Goal: Transaction & Acquisition: Purchase product/service

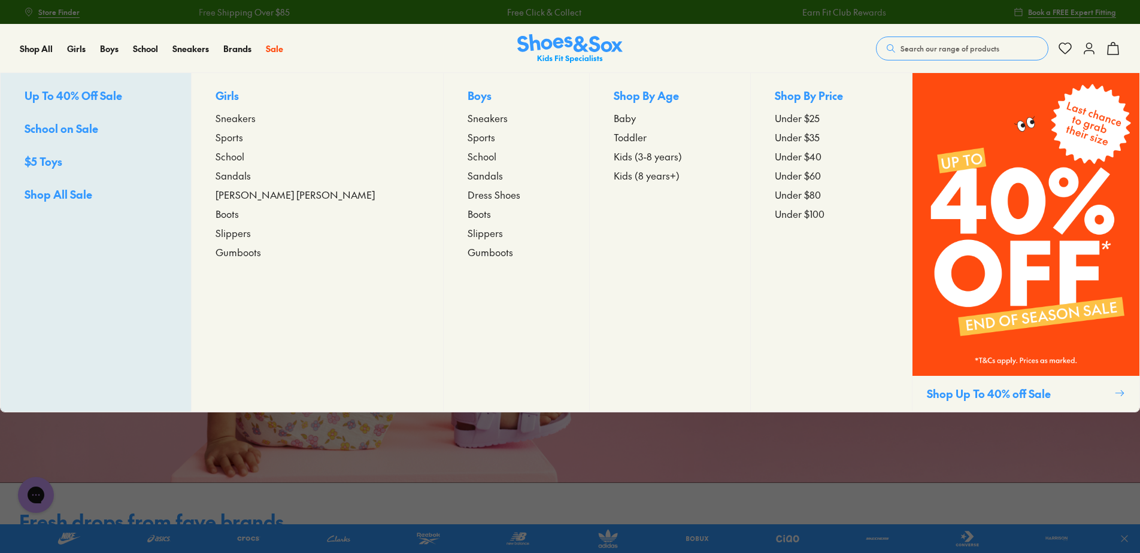
click at [255, 116] on span "Sneakers" at bounding box center [235, 118] width 40 height 14
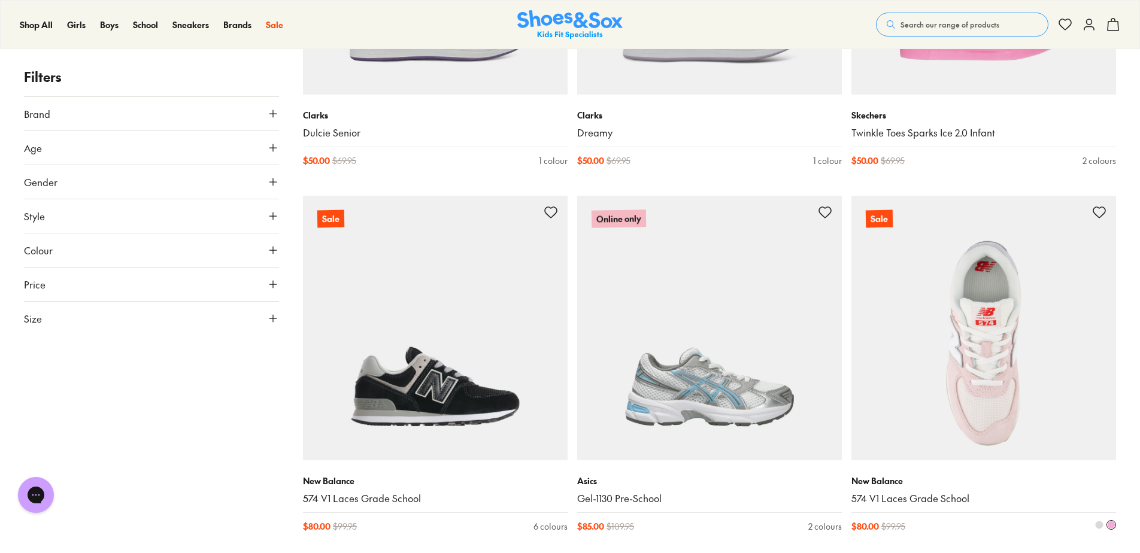
scroll to position [778, 0]
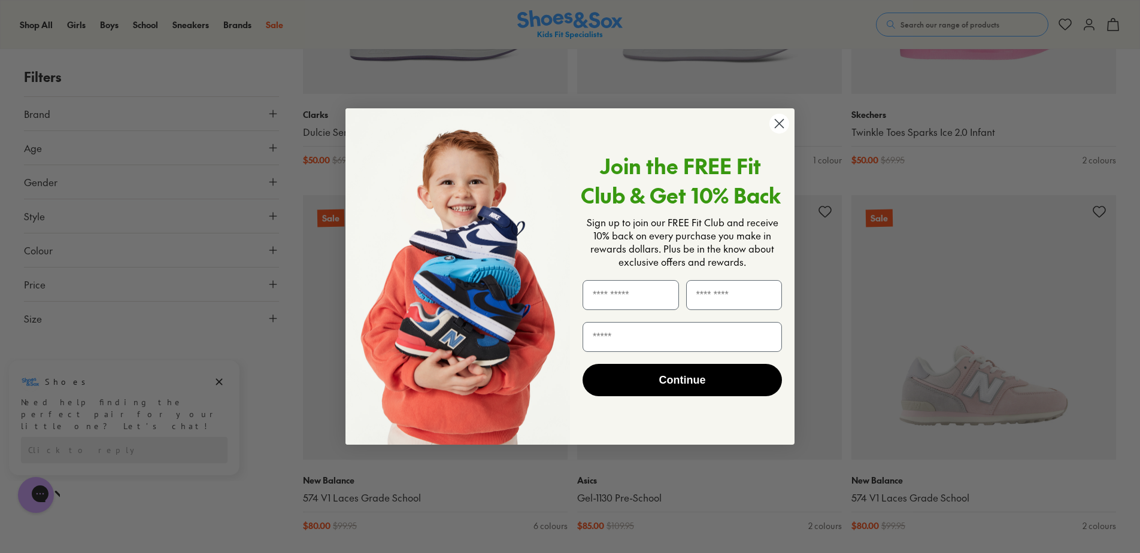
click at [774, 127] on circle "Close dialog" at bounding box center [779, 124] width 20 height 20
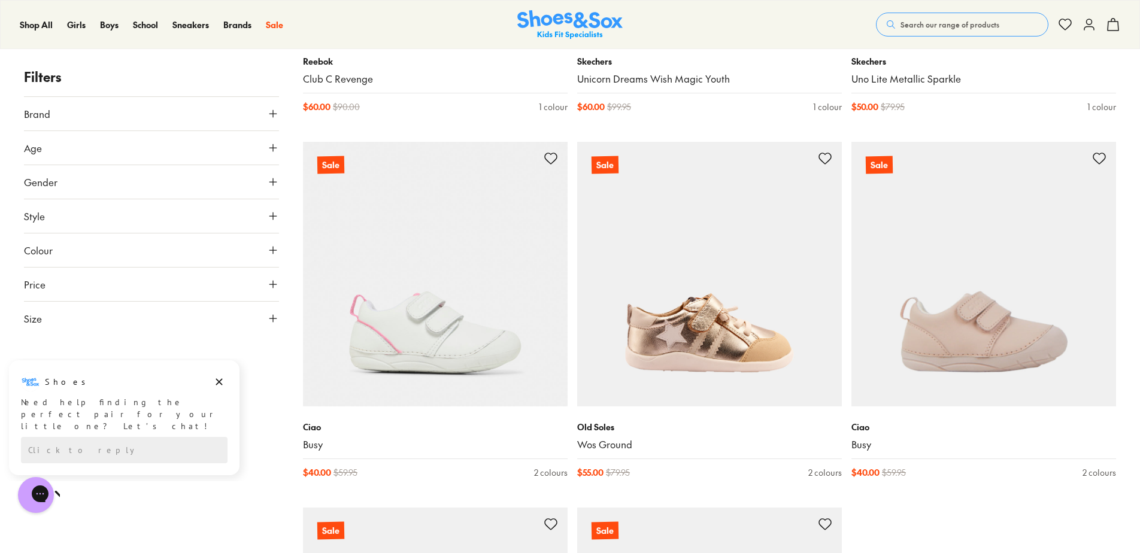
scroll to position [3412, 0]
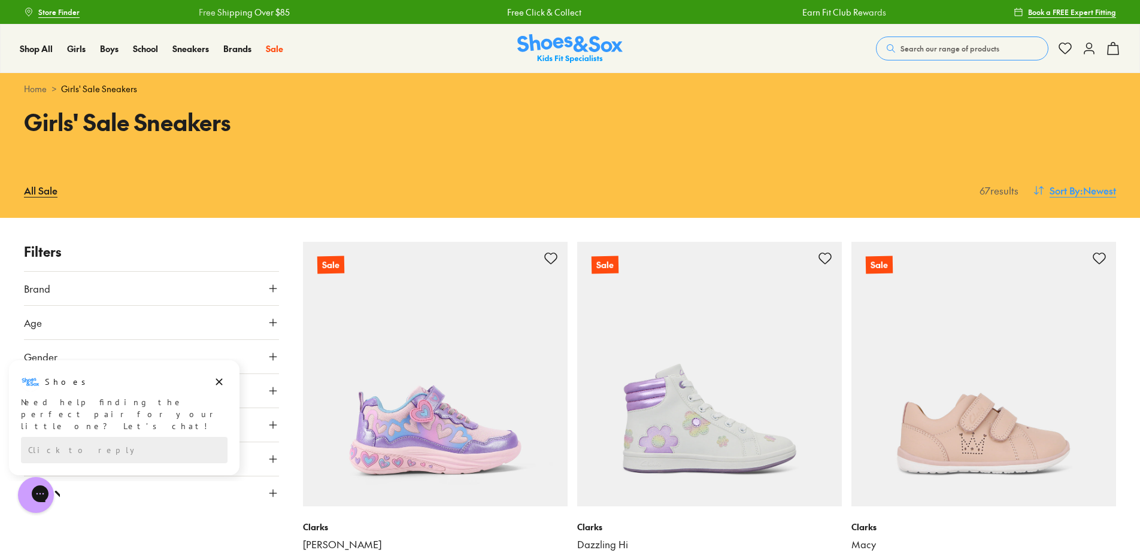
click at [1082, 192] on span ": Newest" at bounding box center [1098, 190] width 36 height 14
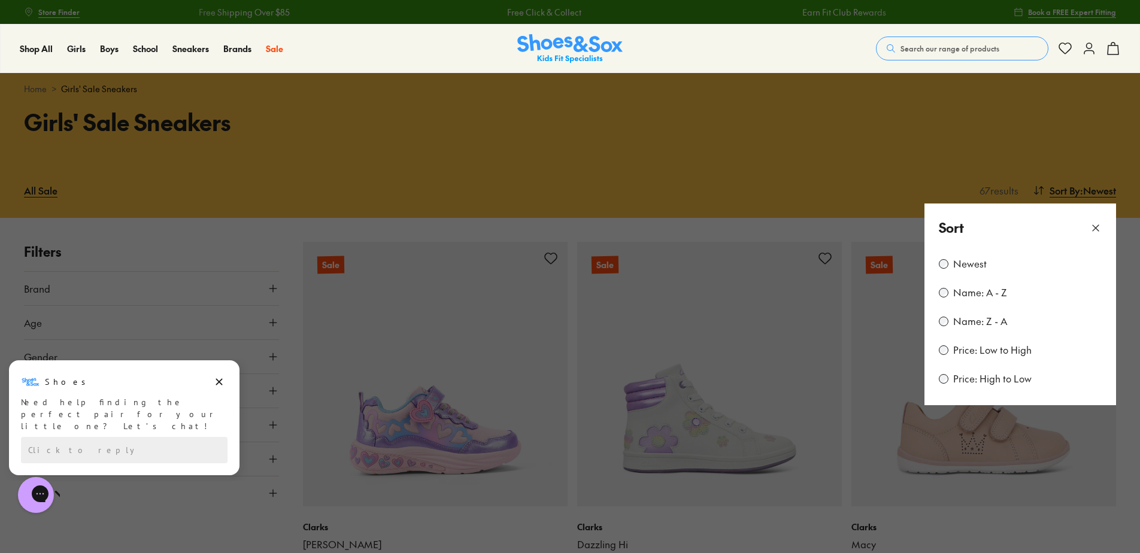
click at [981, 351] on label "Price: Low to High" at bounding box center [992, 350] width 78 height 13
click at [1093, 222] on icon at bounding box center [1095, 228] width 12 height 12
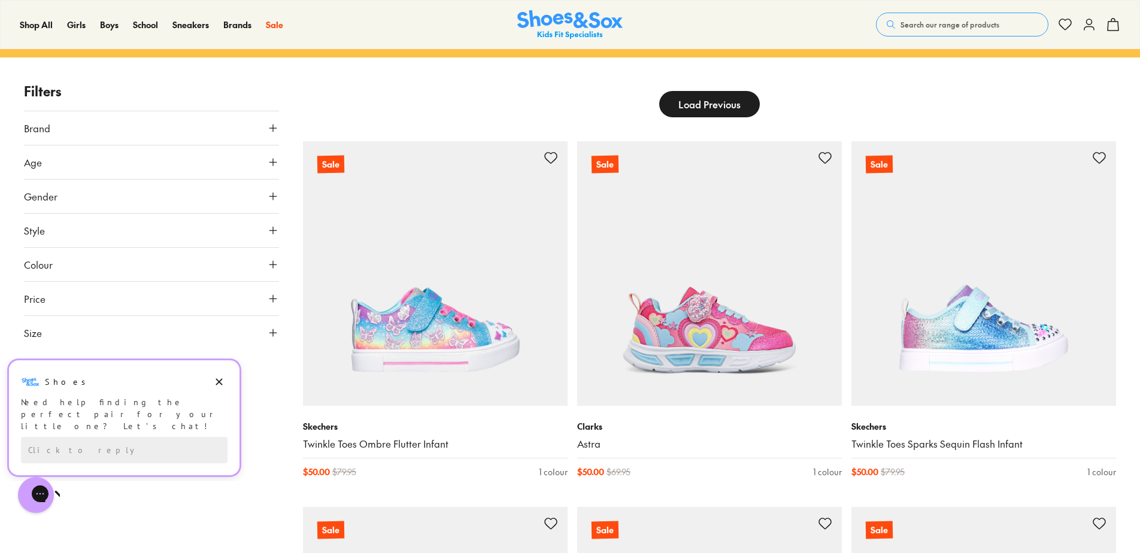
scroll to position [60, 0]
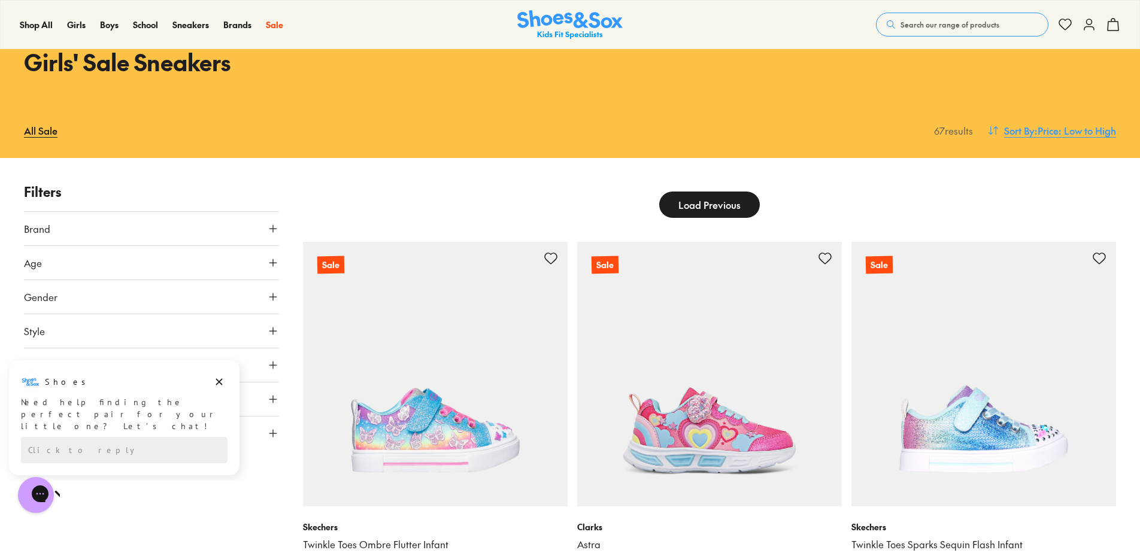
click at [1029, 124] on span "Sort By" at bounding box center [1019, 130] width 31 height 14
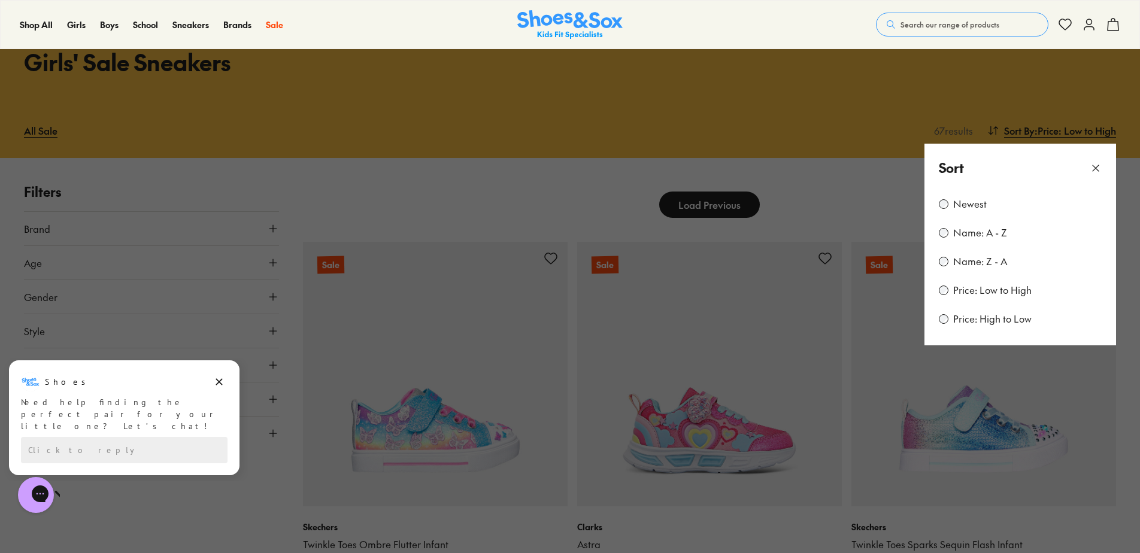
click at [966, 290] on label "Price: Low to High" at bounding box center [992, 290] width 78 height 13
click at [714, 188] on button at bounding box center [570, 276] width 1140 height 553
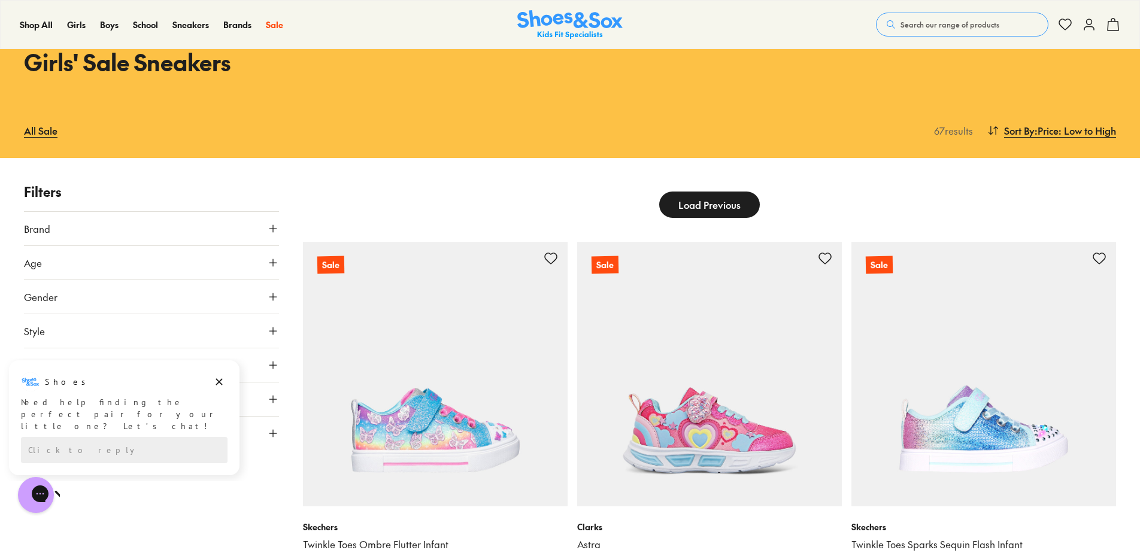
click at [699, 206] on span "Load Previous" at bounding box center [709, 205] width 62 height 14
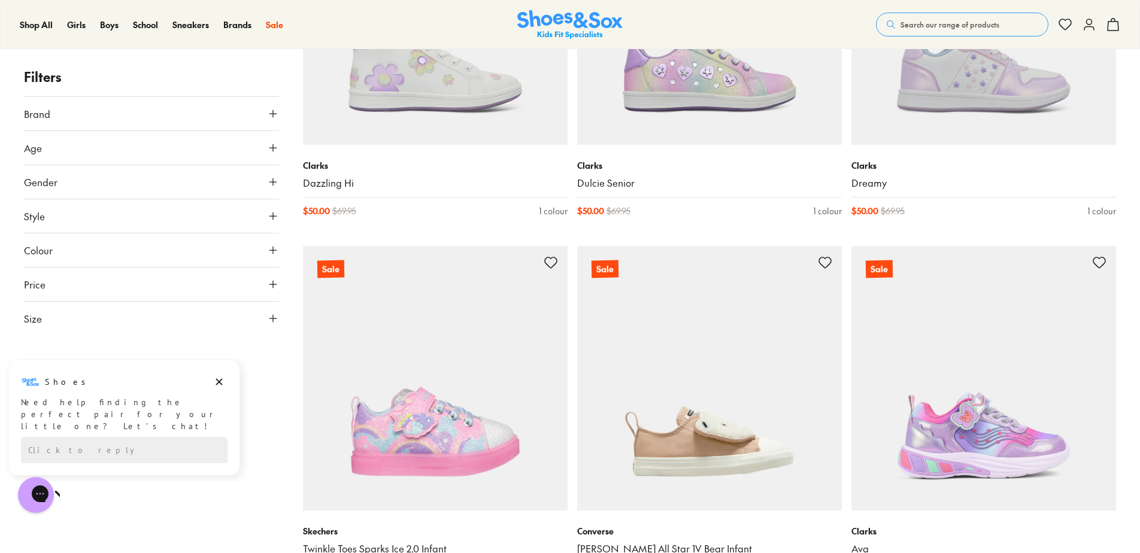
scroll to position [2215, 0]
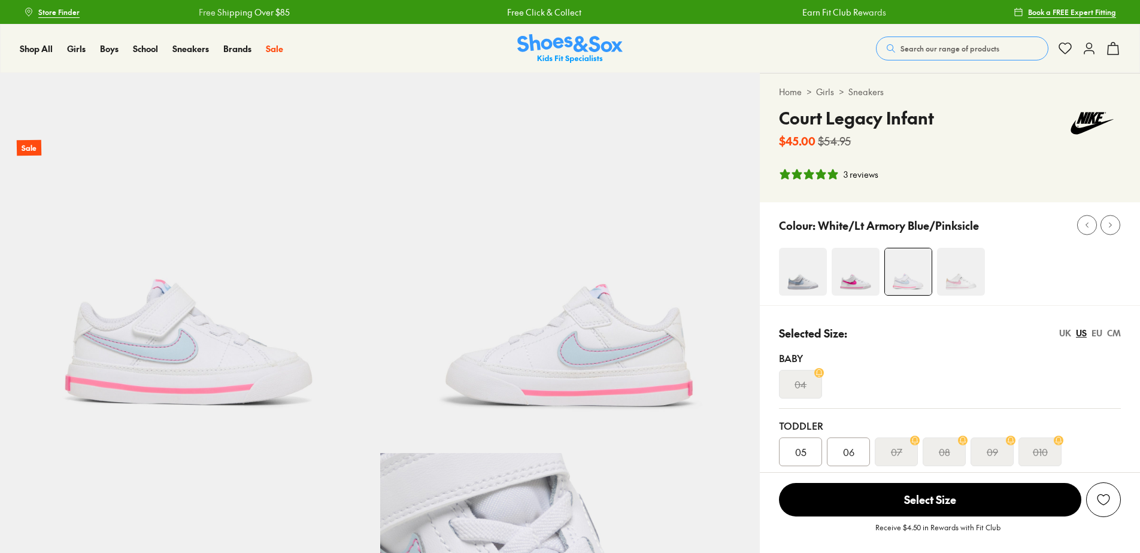
select select "*"
click at [1111, 336] on div "CM" at bounding box center [1114, 333] width 14 height 13
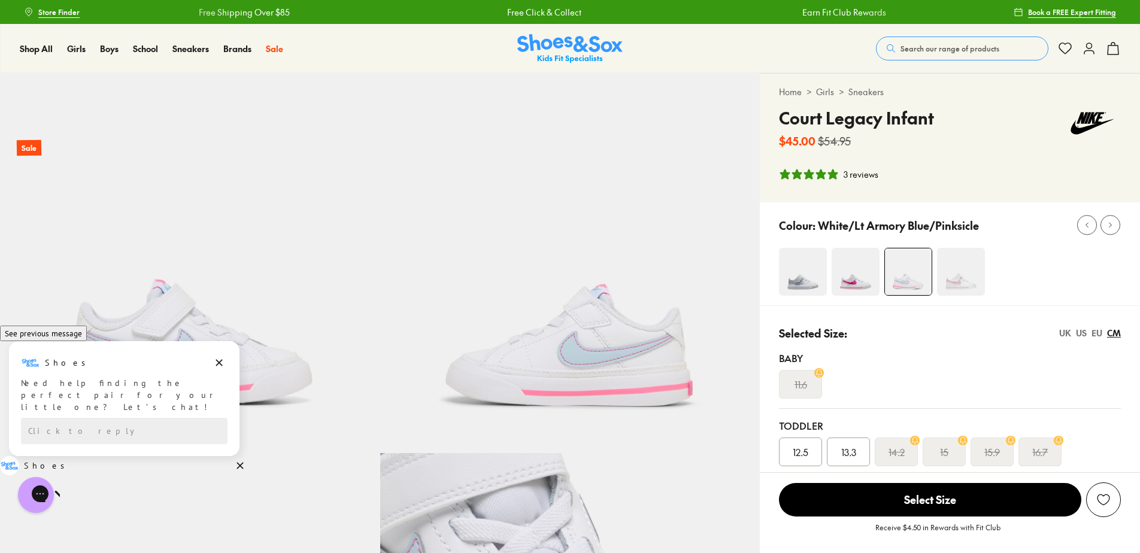
click at [1067, 330] on div "UK" at bounding box center [1065, 333] width 12 height 13
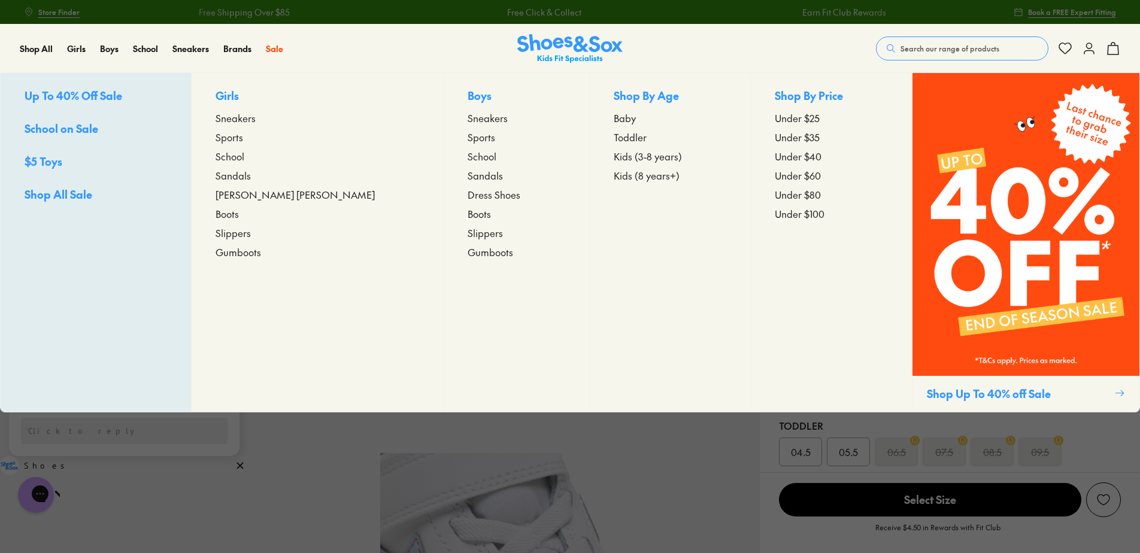
click at [251, 95] on p "Girls" at bounding box center [317, 96] width 204 height 19
click at [243, 132] on span "Sports" at bounding box center [229, 137] width 28 height 14
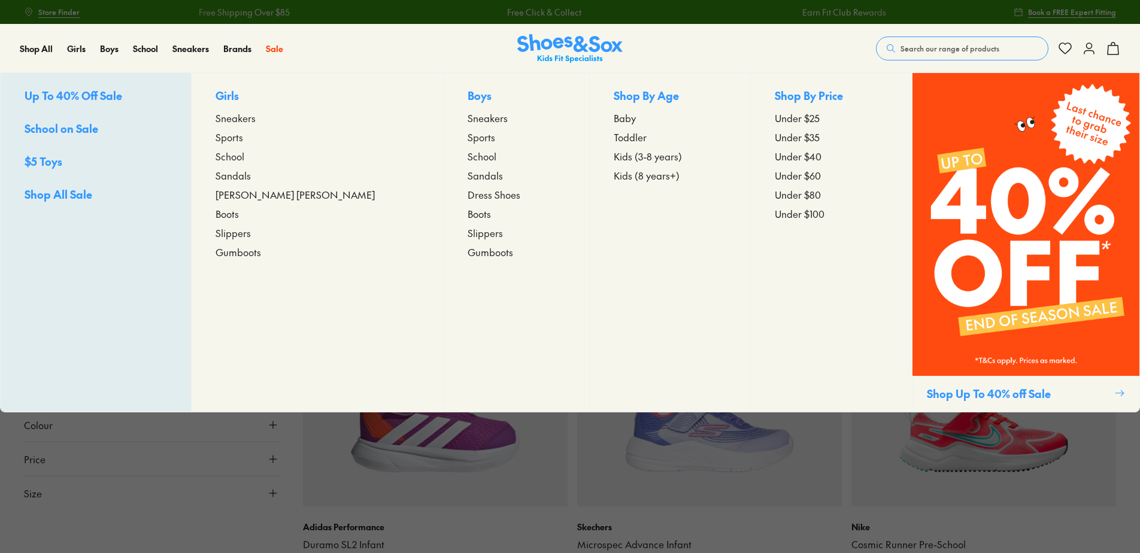
click at [614, 152] on span "Kids (3-8 years)" at bounding box center [647, 156] width 68 height 14
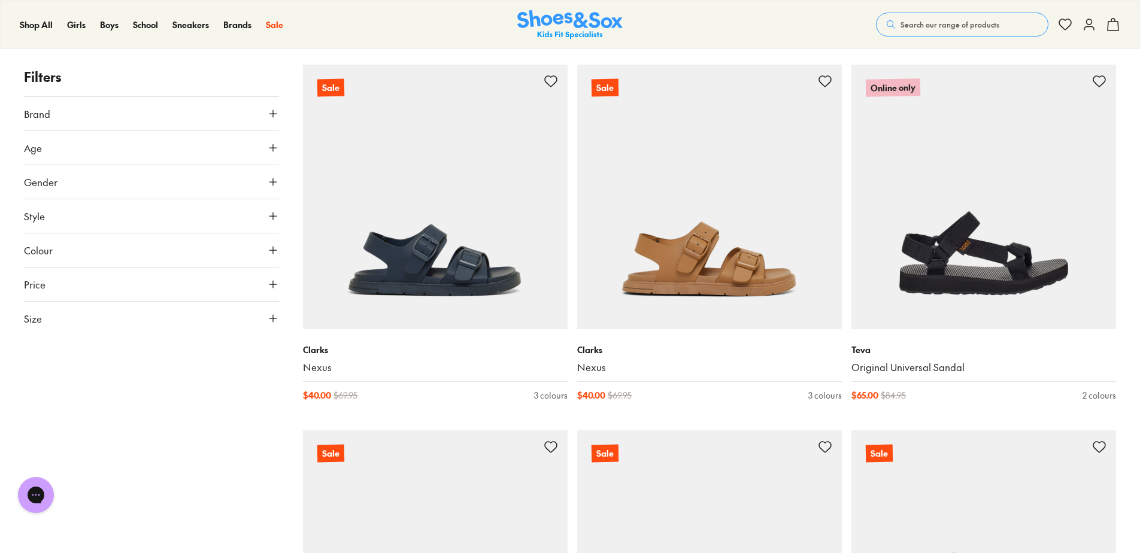
scroll to position [180, 0]
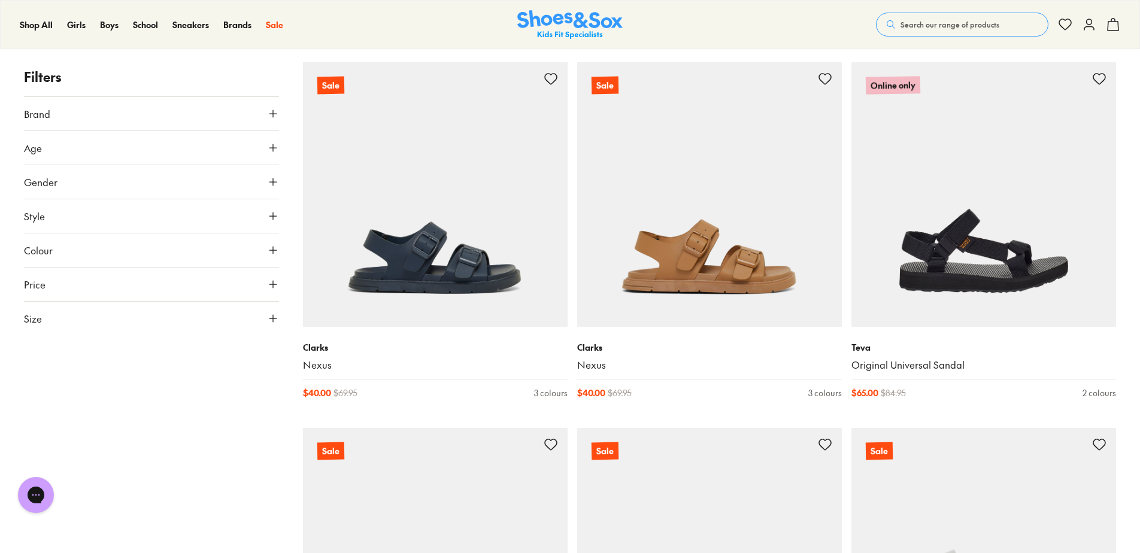
click at [84, 173] on button "Gender" at bounding box center [151, 182] width 255 height 34
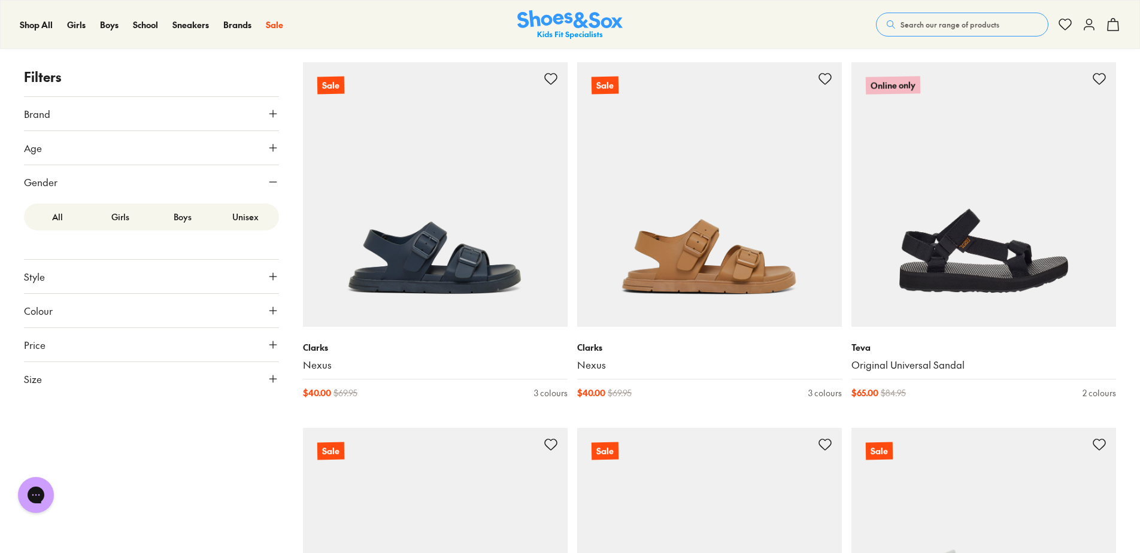
click at [117, 215] on label "Girls" at bounding box center [120, 217] width 63 height 22
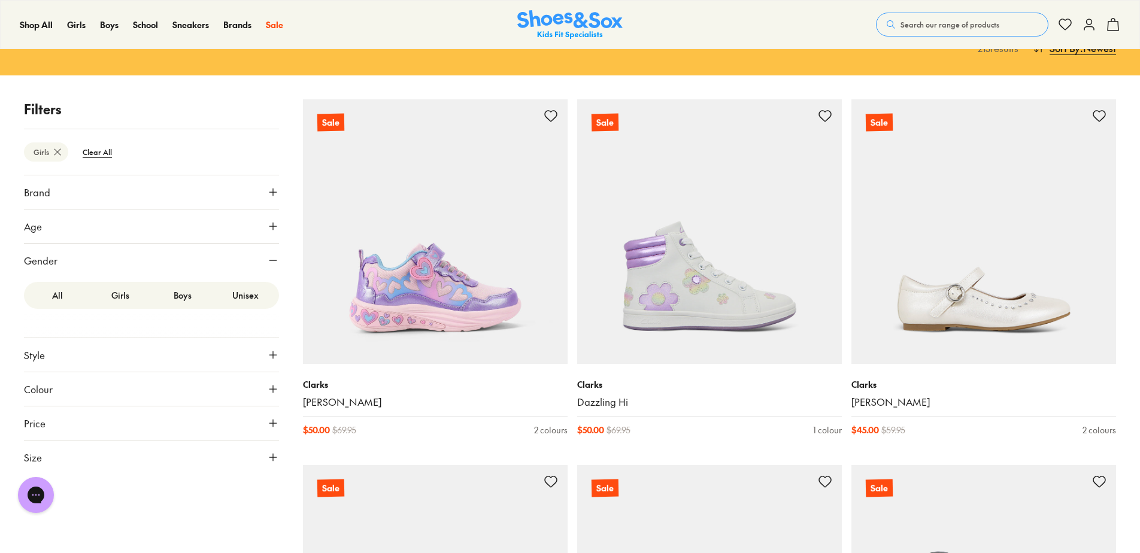
scroll to position [201, 0]
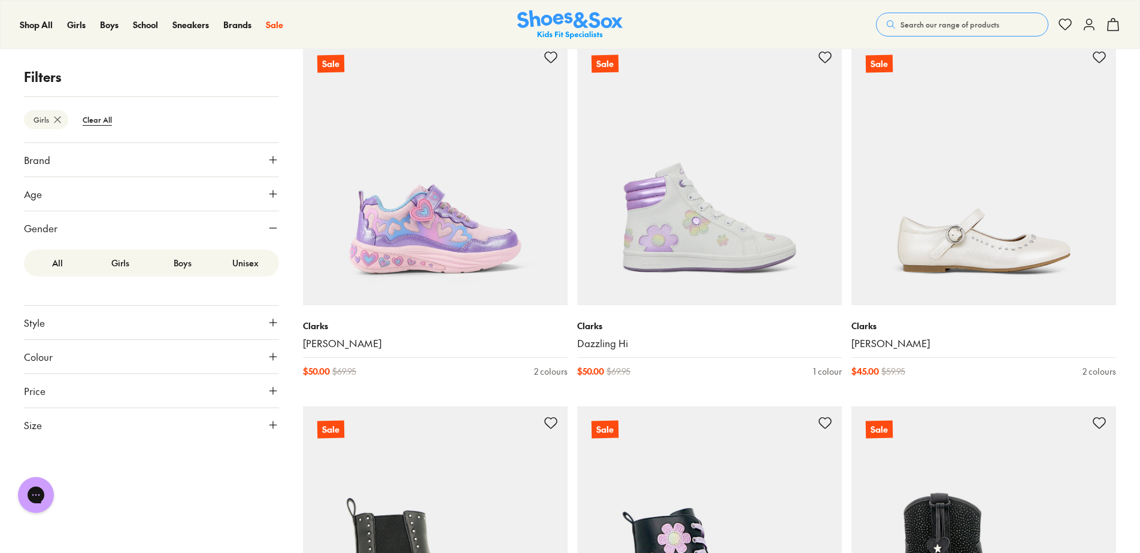
click at [270, 423] on icon at bounding box center [273, 425] width 12 height 12
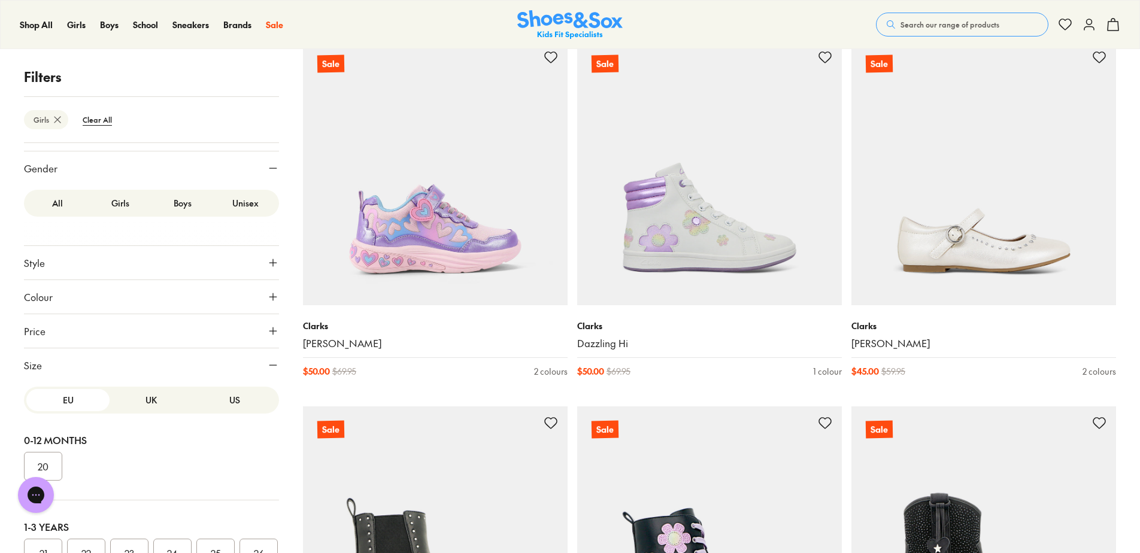
click at [151, 390] on button "UK" at bounding box center [151, 400] width 83 height 22
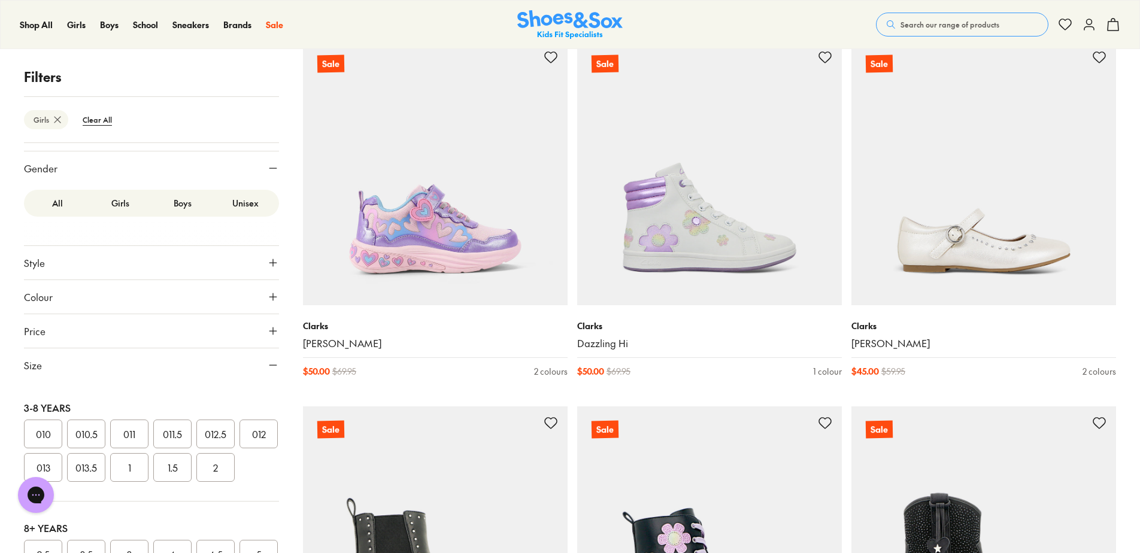
scroll to position [180, 0]
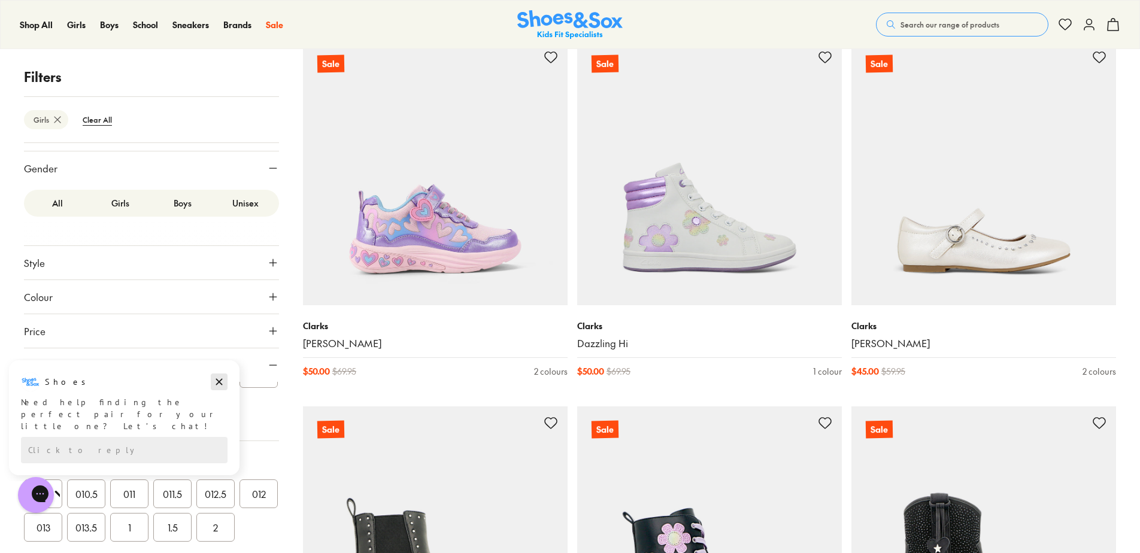
click at [220, 381] on icon "Dismiss campaign" at bounding box center [219, 382] width 7 height 7
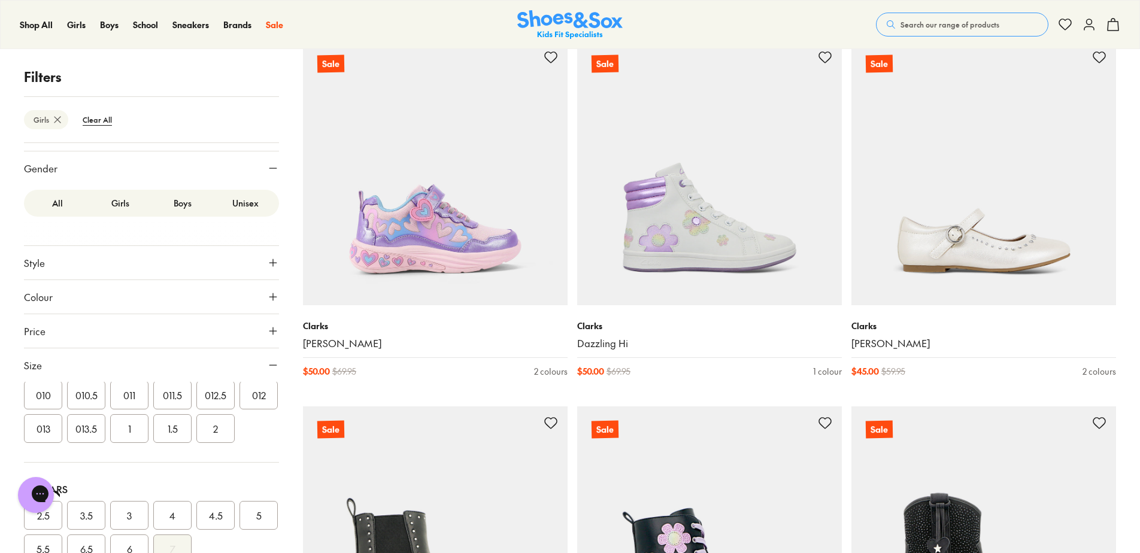
scroll to position [299, 0]
click at [57, 388] on button "010" at bounding box center [43, 374] width 38 height 29
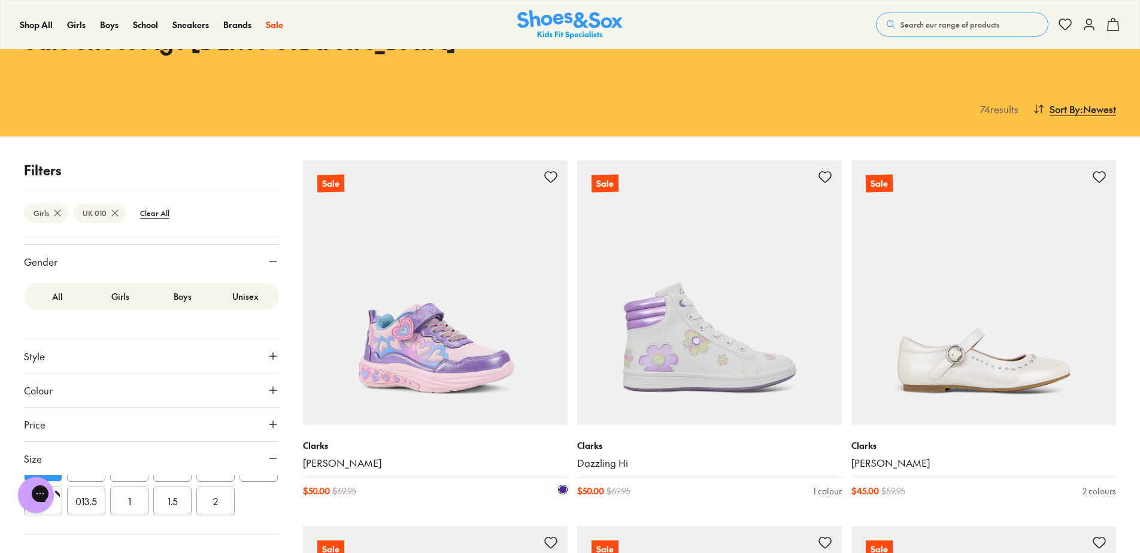
scroll to position [201, 0]
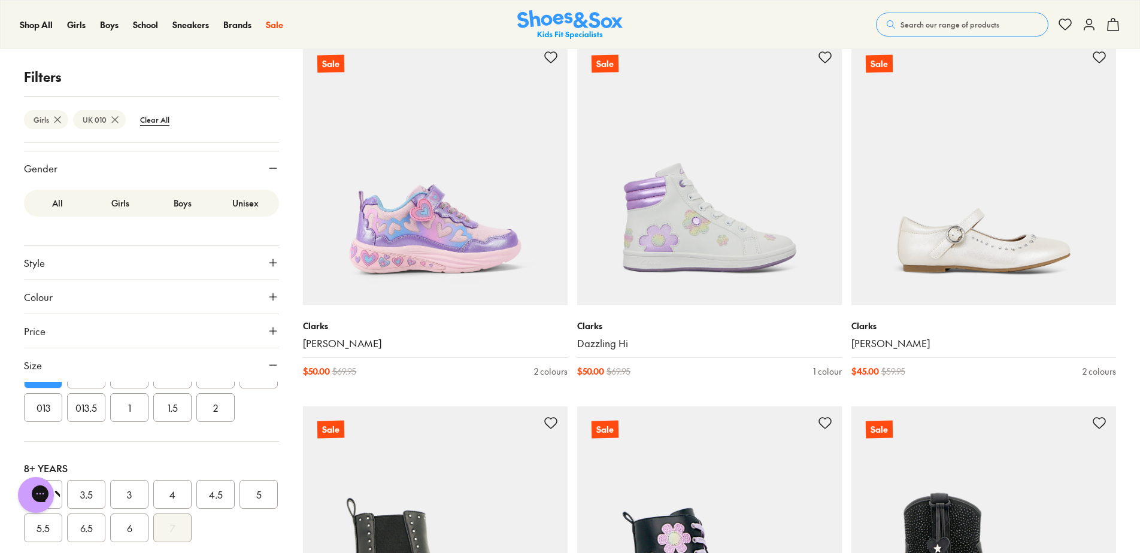
click at [89, 388] on button "010.5" at bounding box center [86, 374] width 38 height 29
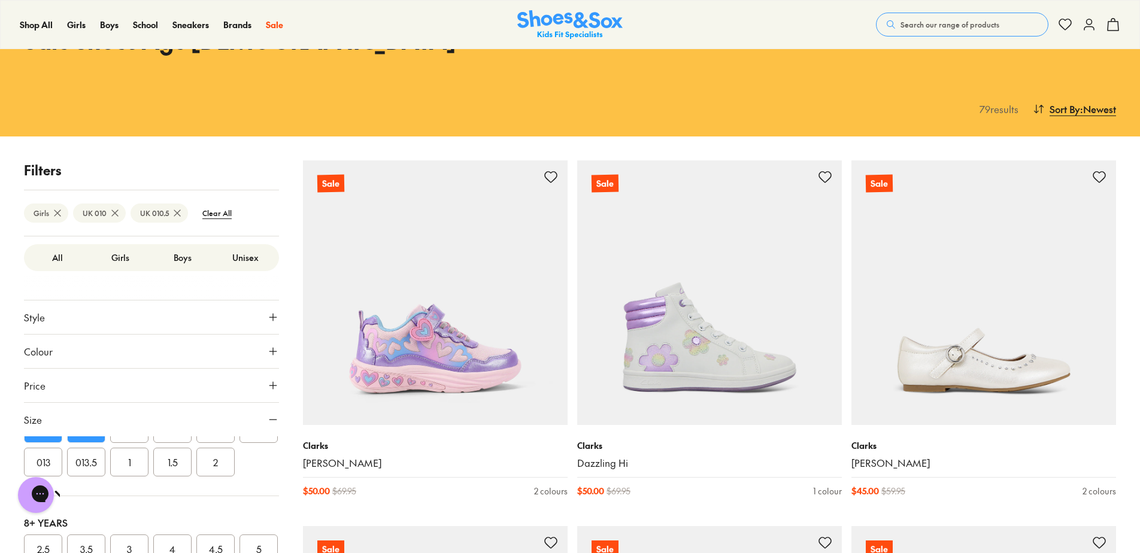
scroll to position [119, 0]
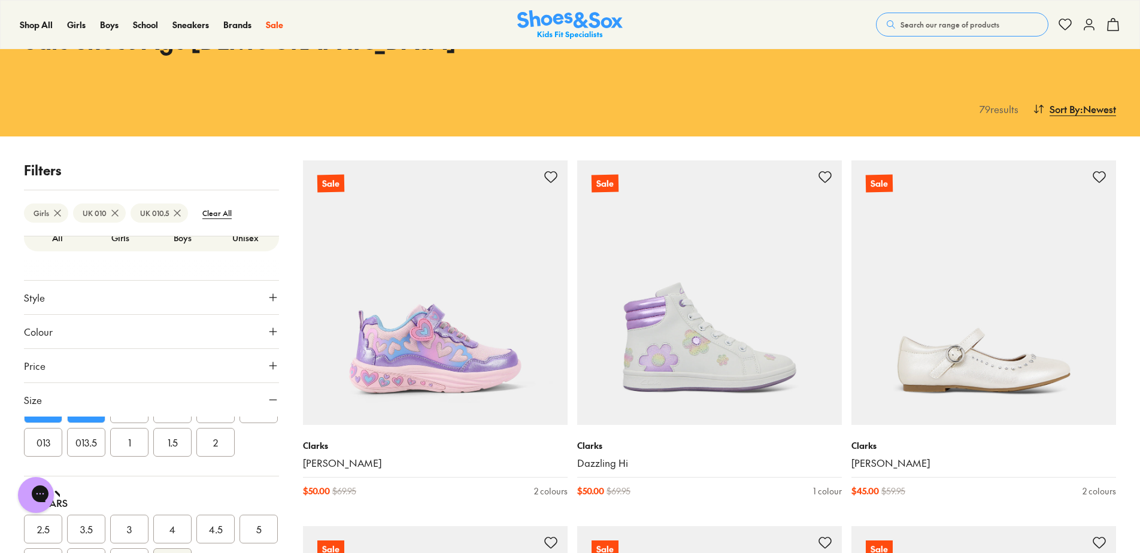
click at [133, 423] on button "011" at bounding box center [129, 408] width 38 height 29
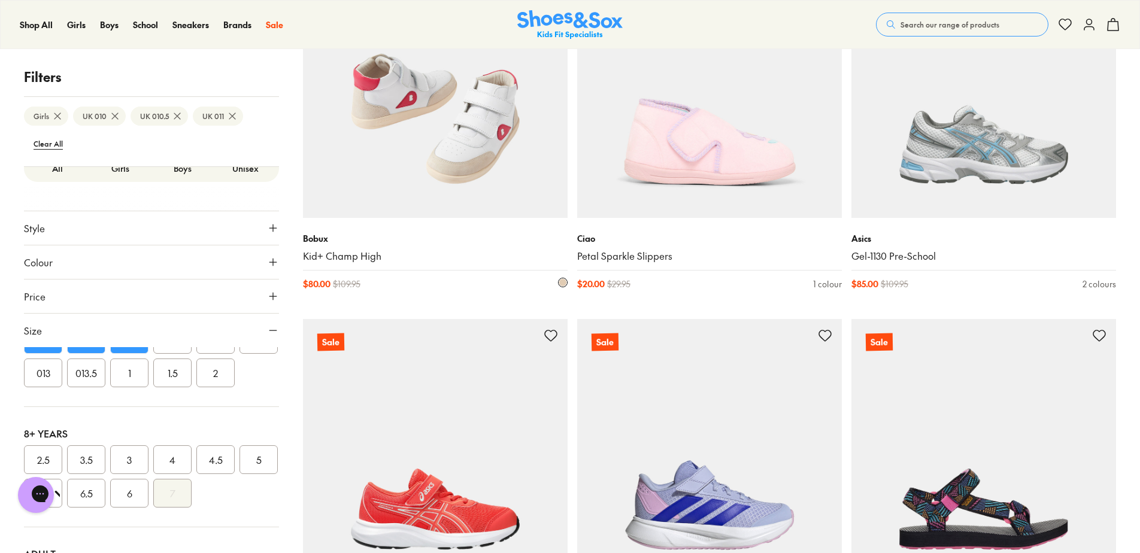
scroll to position [3014, 0]
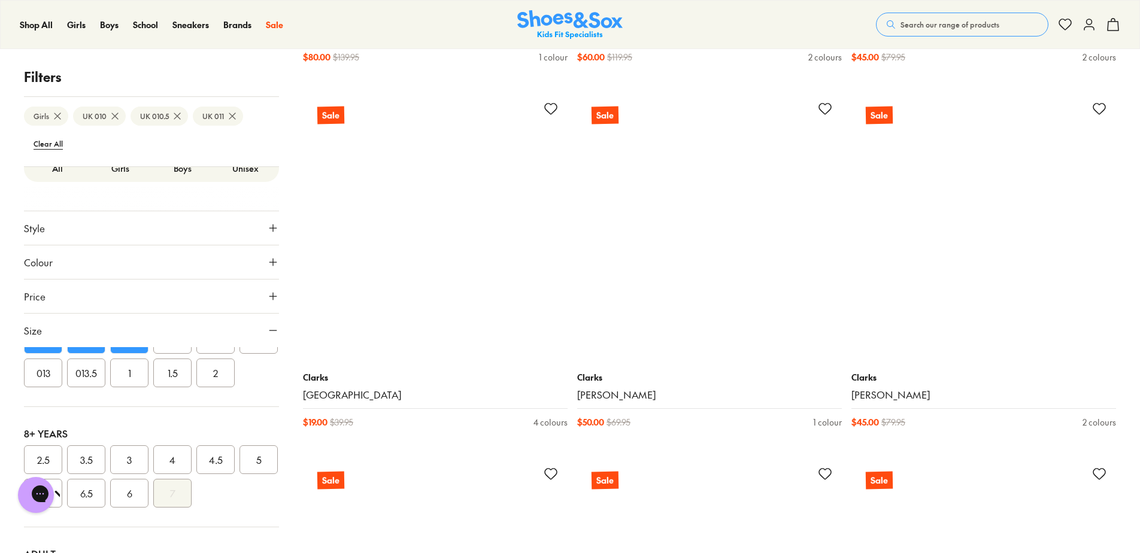
scroll to position [7144, 0]
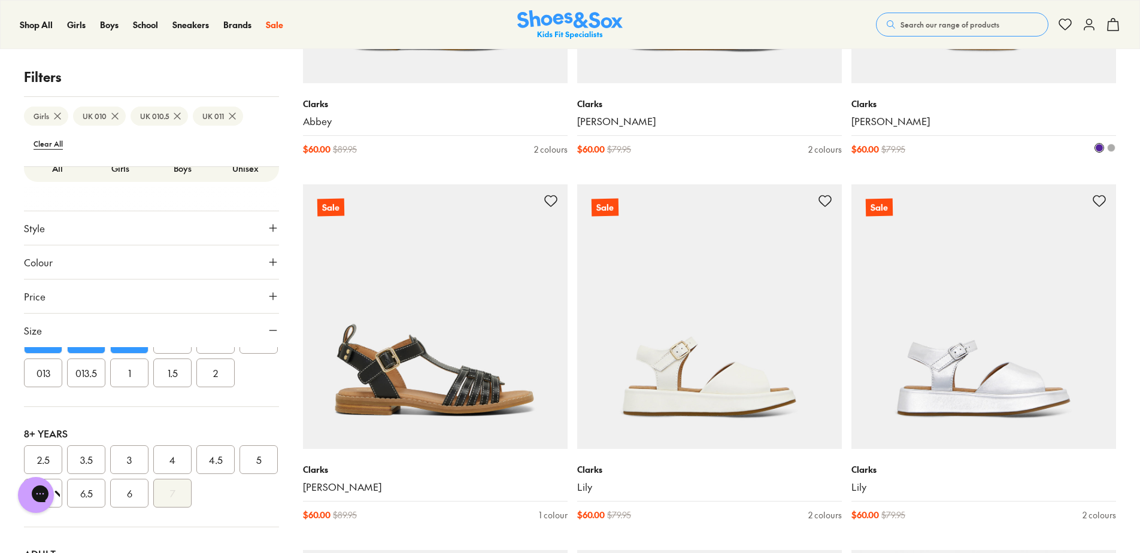
scroll to position [8281, 0]
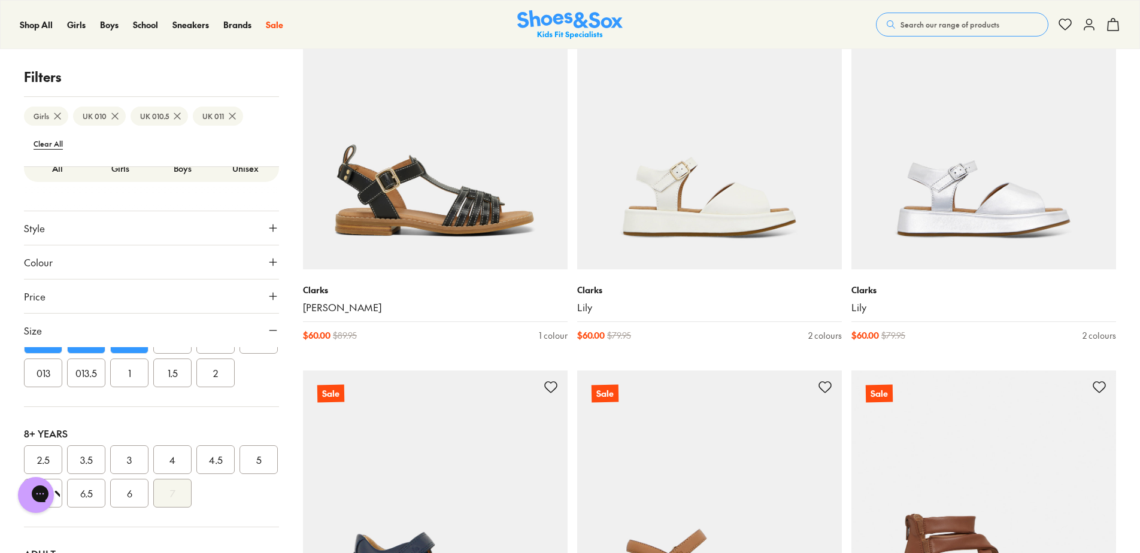
click at [267, 332] on icon at bounding box center [273, 330] width 12 height 12
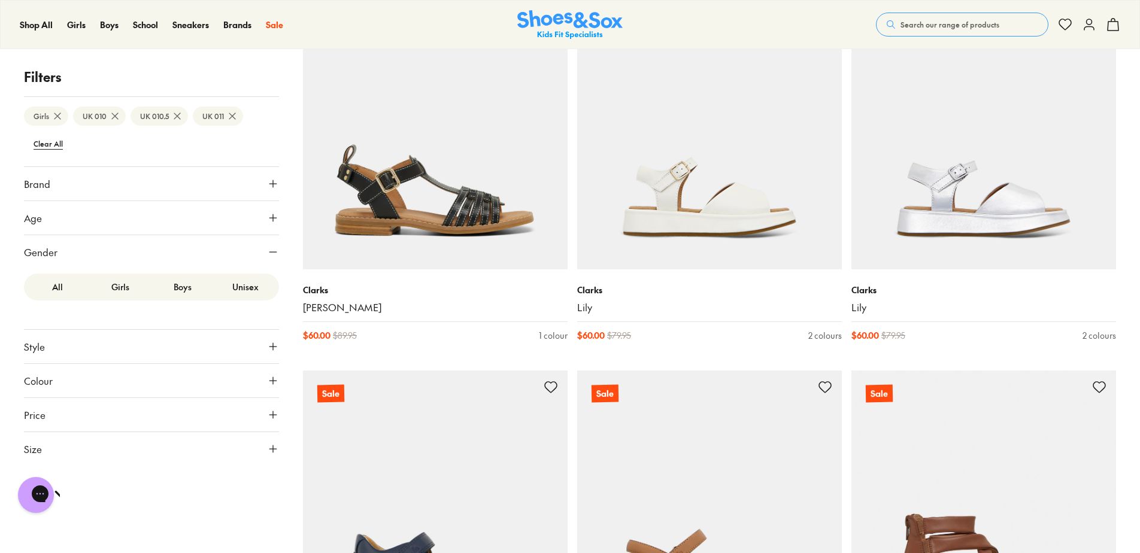
scroll to position [0, 0]
click at [262, 362] on button "Style" at bounding box center [151, 347] width 255 height 34
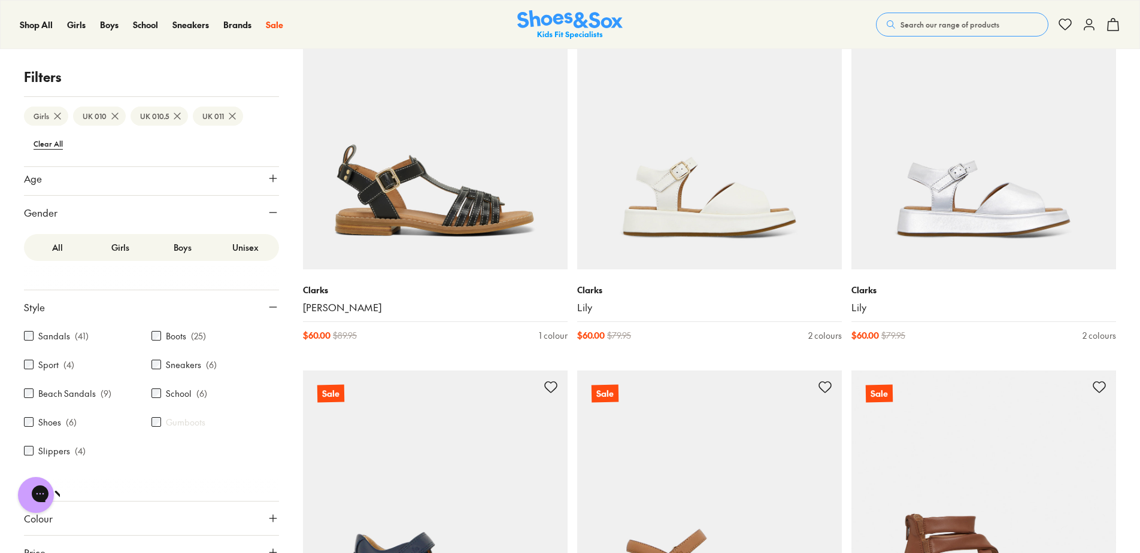
scroll to position [60, 0]
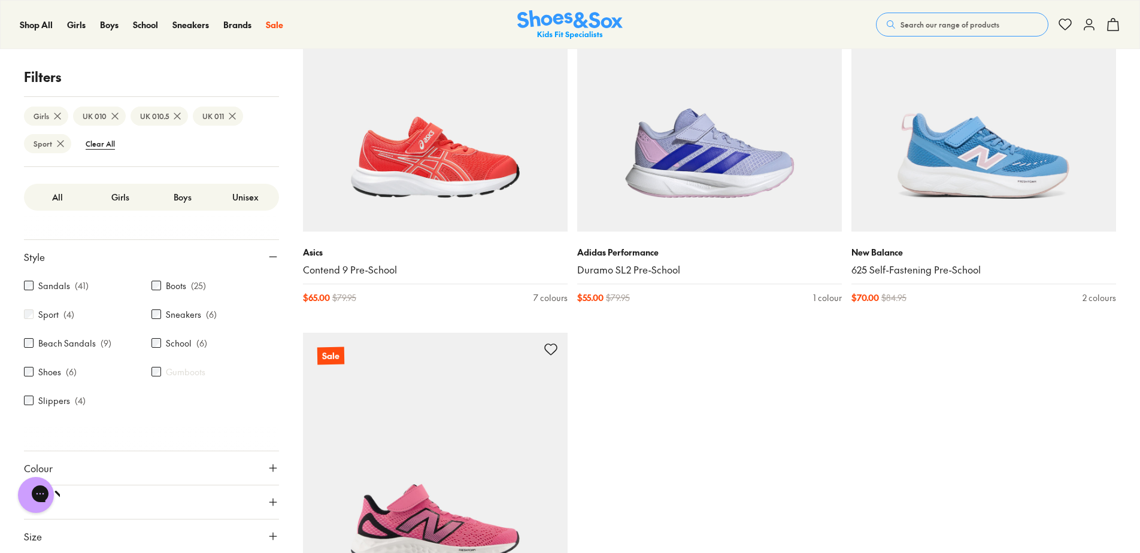
scroll to position [299, 0]
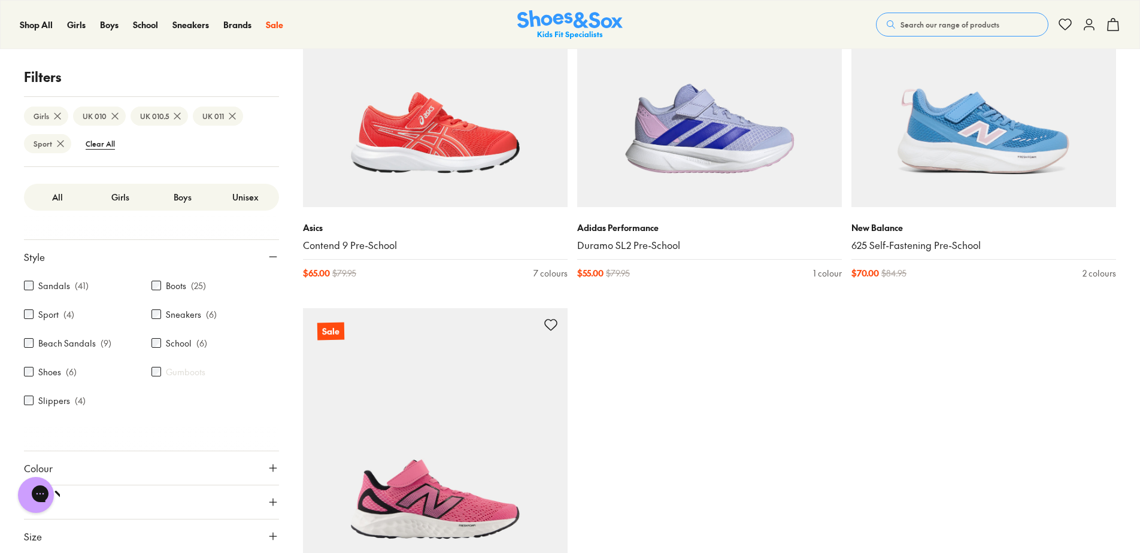
click at [162, 315] on div "Sneakers ( 6 )" at bounding box center [214, 314] width 127 height 14
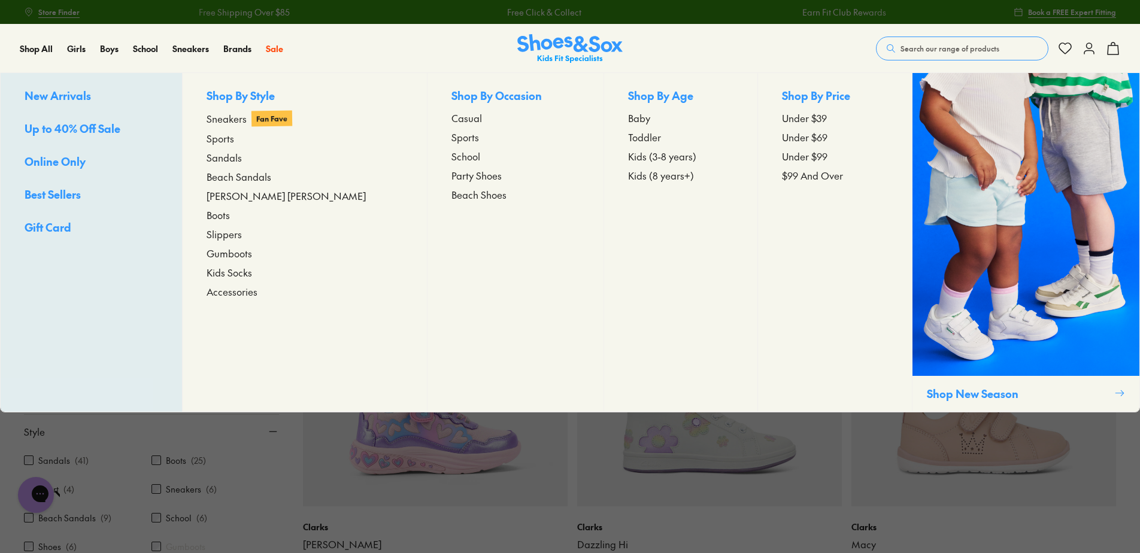
click at [786, 111] on span "Under $39" at bounding box center [804, 118] width 45 height 14
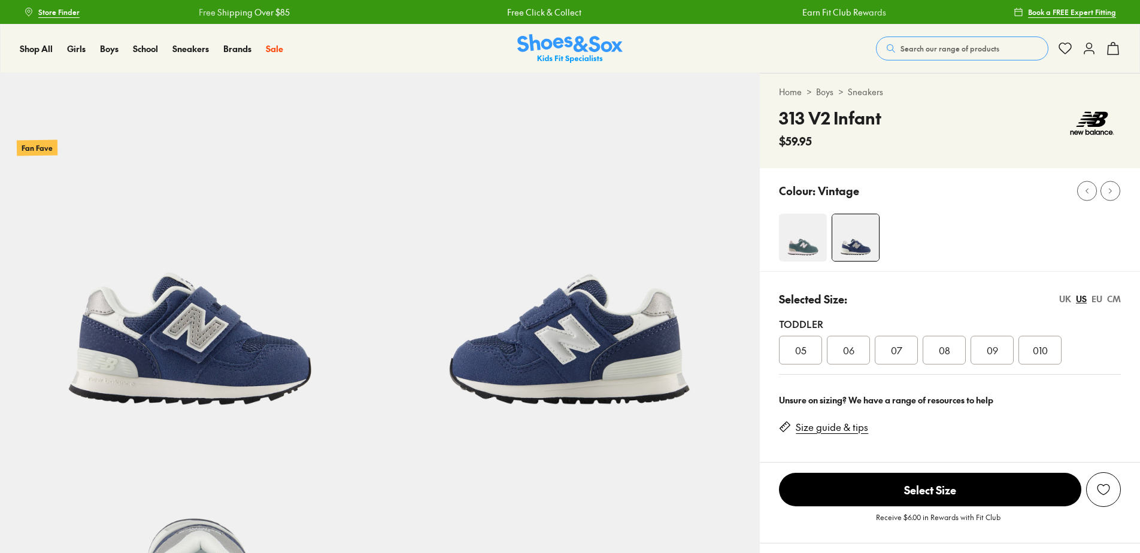
select select "*"
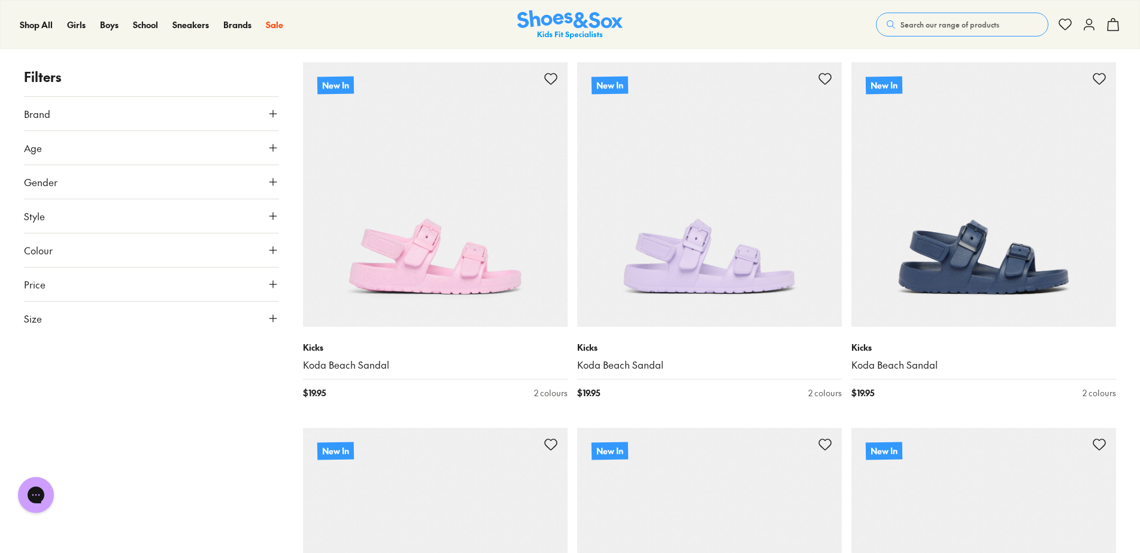
click at [241, 224] on button "Style" at bounding box center [151, 216] width 255 height 34
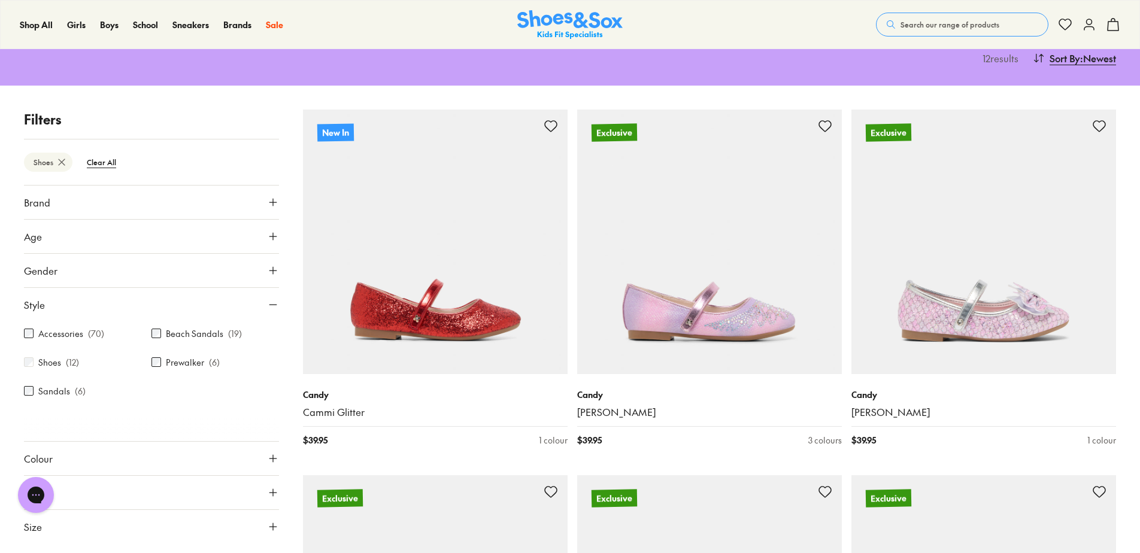
scroll to position [186, 0]
